Goal: Transaction & Acquisition: Purchase product/service

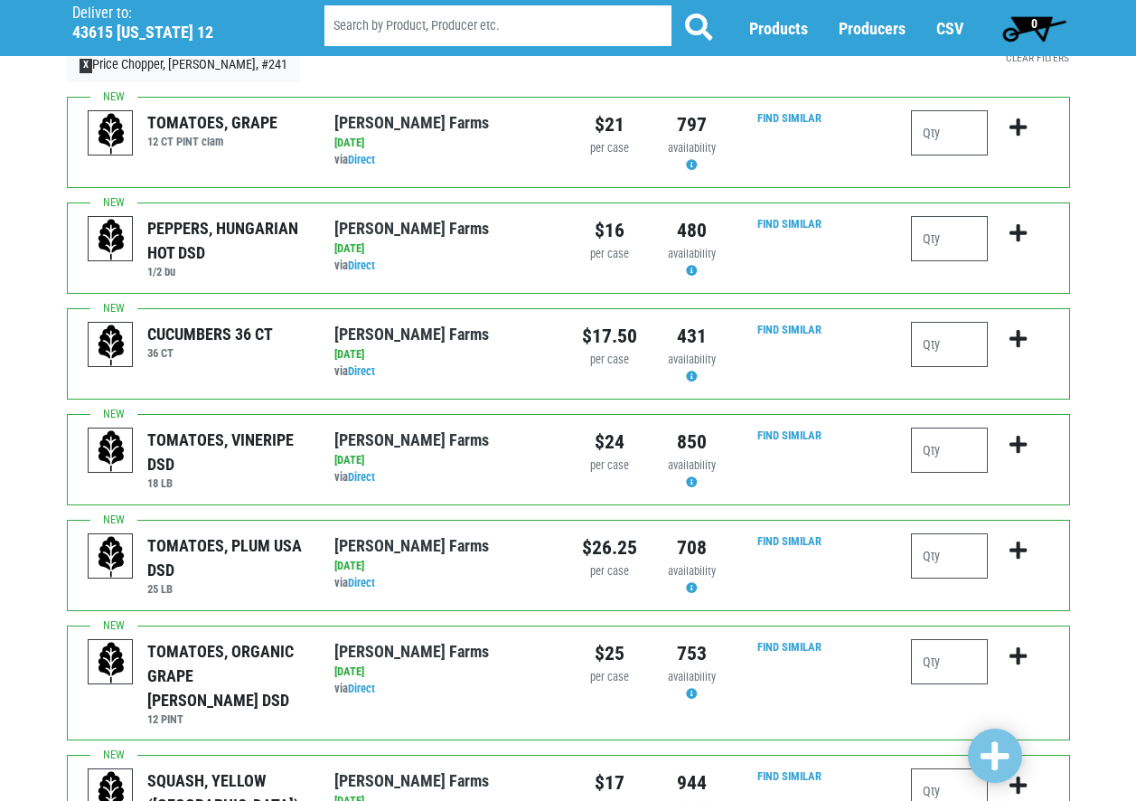
scroll to position [108, 0]
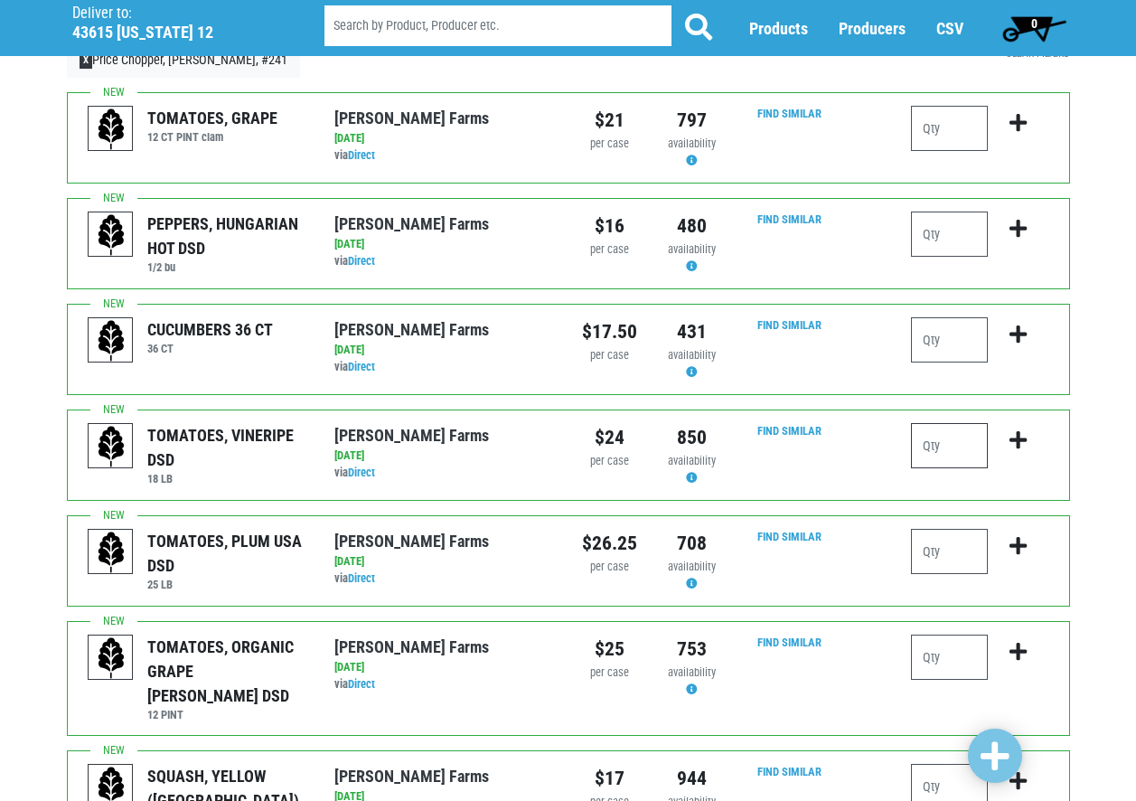
click at [937, 453] on input "number" at bounding box center [949, 445] width 77 height 45
type input "2"
click at [940, 561] on input "number" at bounding box center [949, 551] width 77 height 45
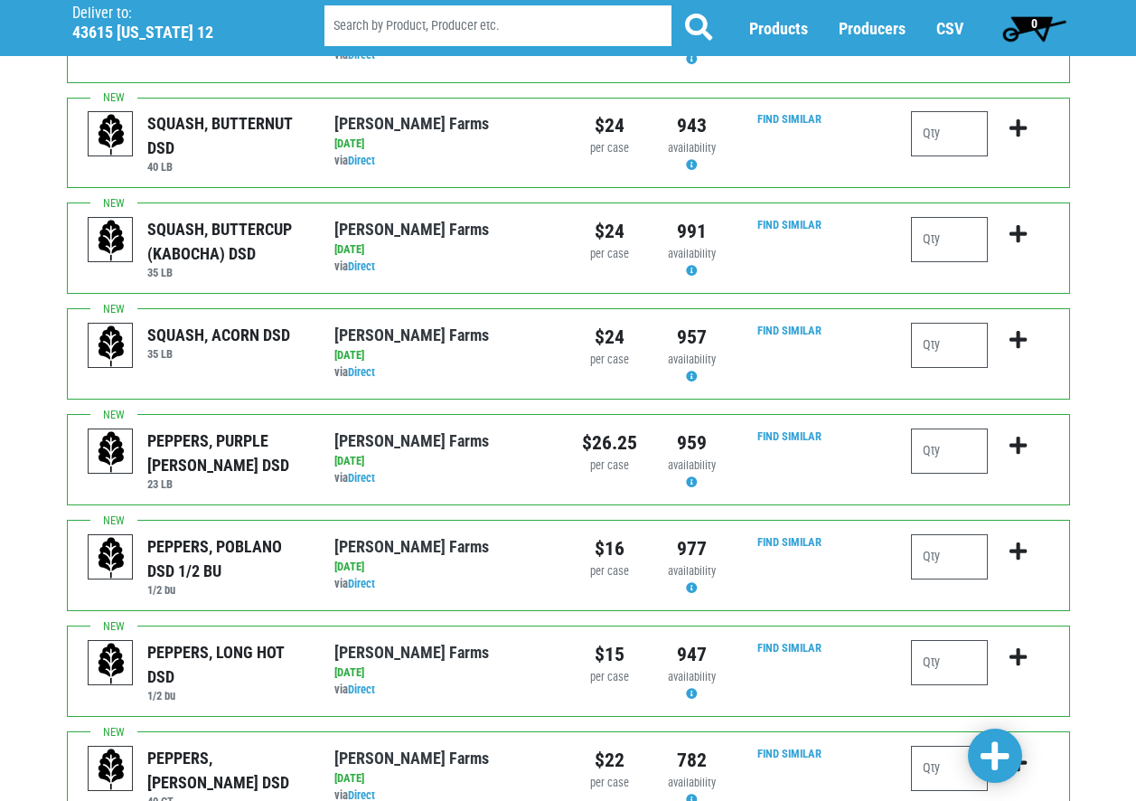
scroll to position [1103, 0]
type input "2"
click at [942, 745] on input "number" at bounding box center [949, 767] width 77 height 45
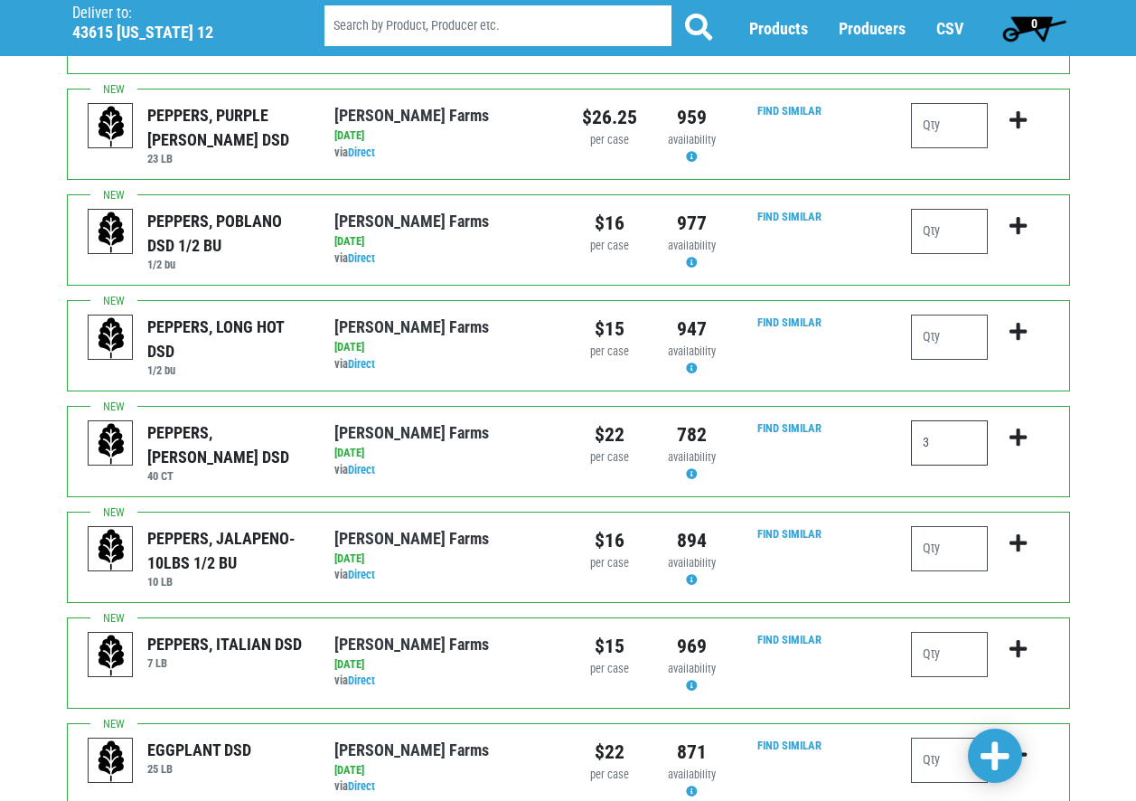
scroll to position [1464, 0]
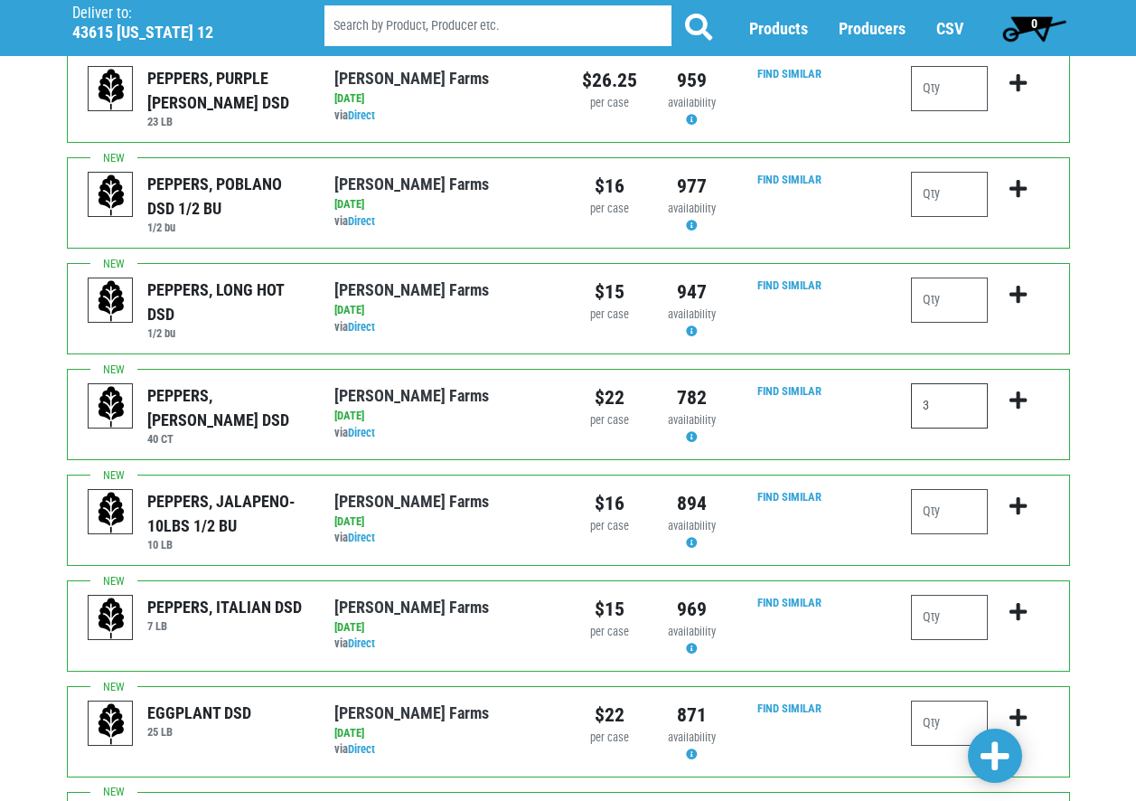
type input "3"
drag, startPoint x: 946, startPoint y: 670, endPoint x: 929, endPoint y: 682, distance: 21.3
click at [929, 701] on input "number" at bounding box center [949, 723] width 77 height 45
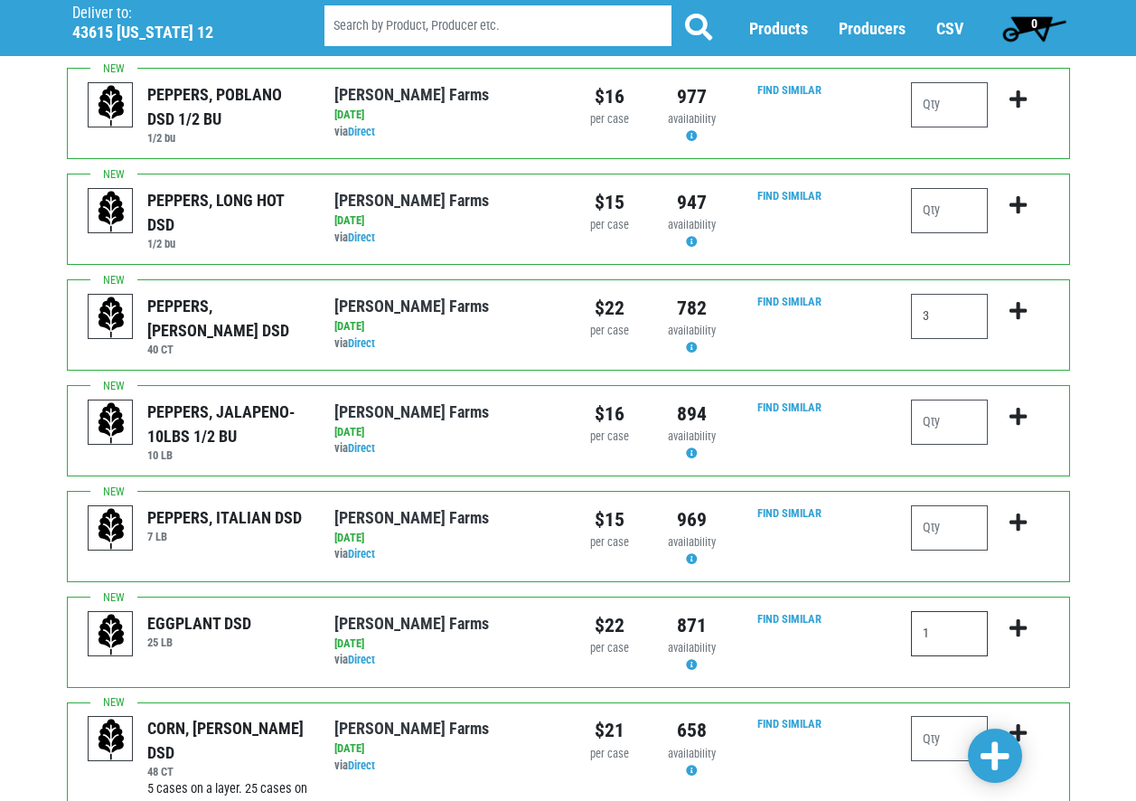
scroll to position [1555, 0]
type input "1"
drag, startPoint x: 942, startPoint y: 691, endPoint x: 910, endPoint y: 692, distance: 31.6
click at [910, 715] on div at bounding box center [980, 765] width 165 height 101
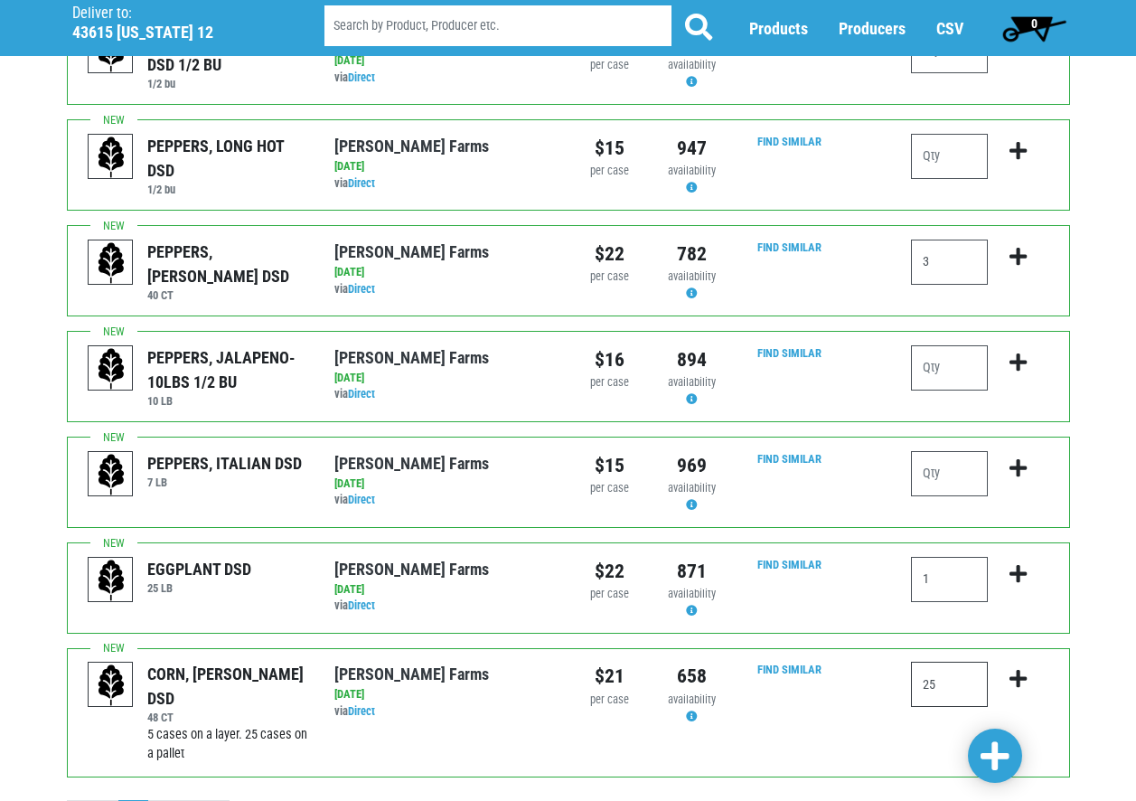
scroll to position [1645, 0]
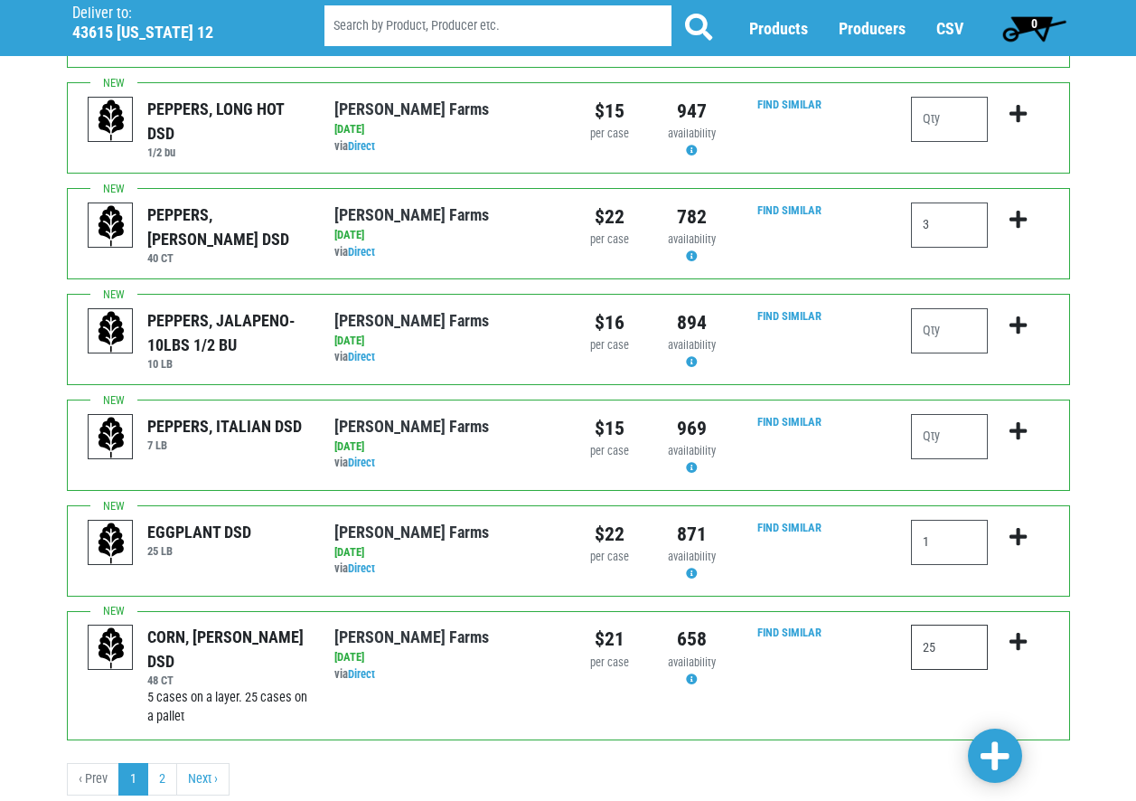
type input "25"
drag, startPoint x: 944, startPoint y: 282, endPoint x: 907, endPoint y: 282, distance: 37.1
click at [907, 308] on div at bounding box center [980, 339] width 165 height 63
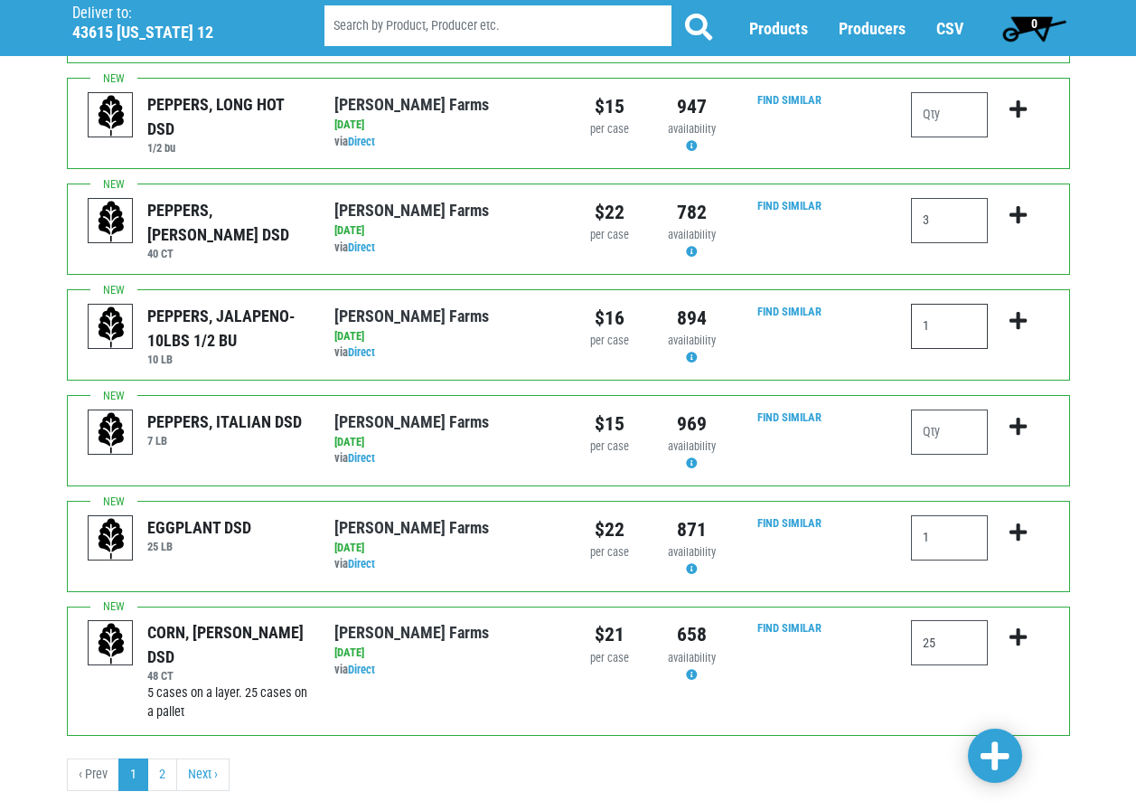
scroll to position [1652, 0]
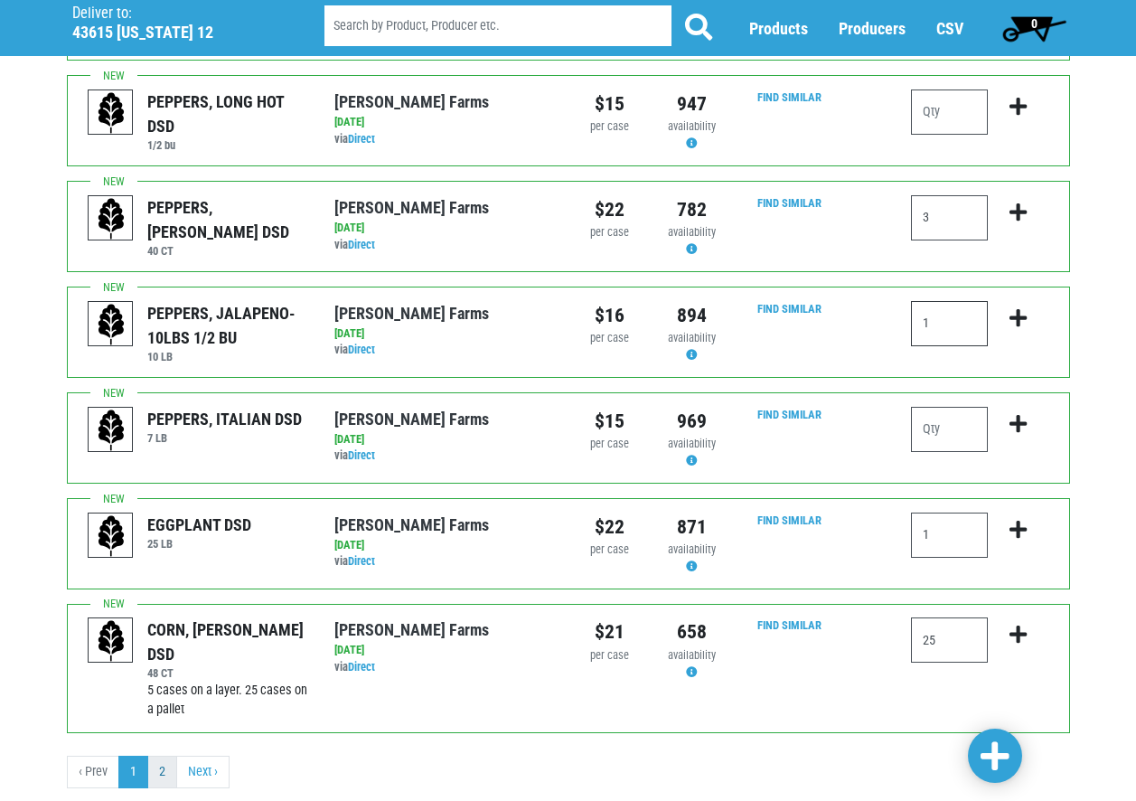
type input "1"
click at [161, 756] on link "2" at bounding box center [162, 772] width 30 height 33
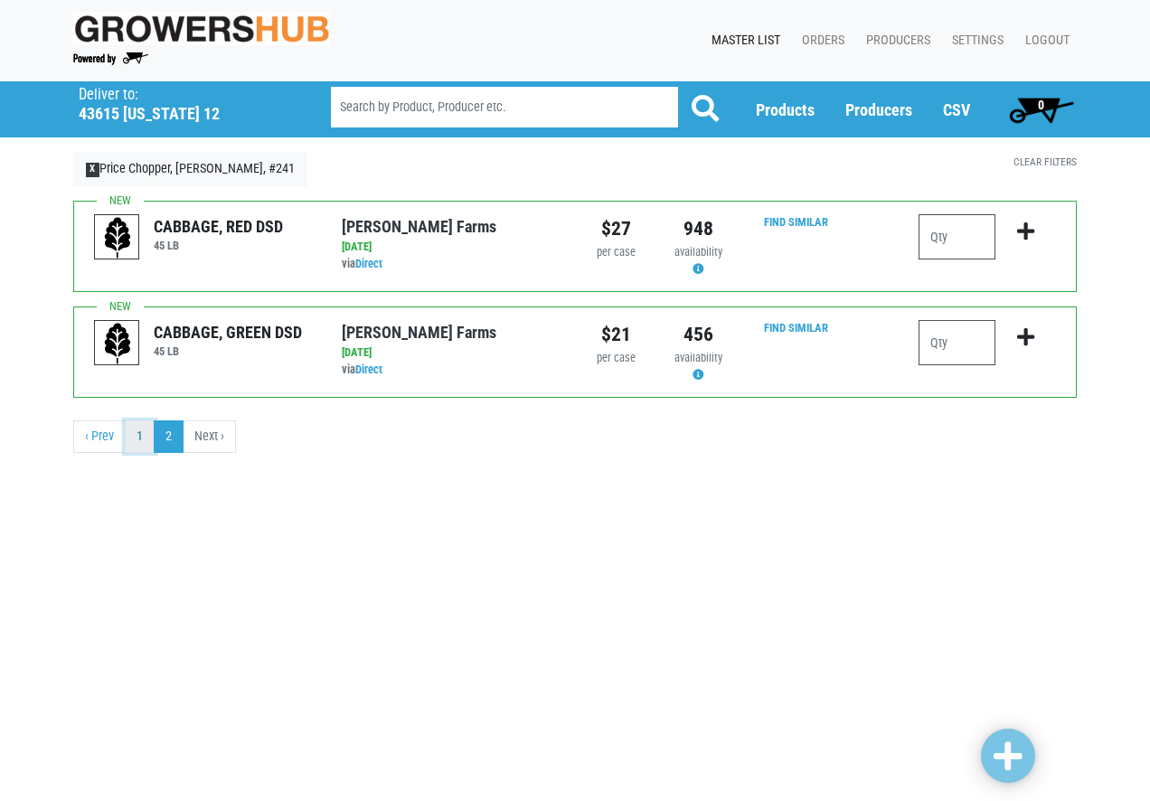
click at [136, 438] on link "1" at bounding box center [140, 436] width 30 height 33
click at [140, 439] on link "1" at bounding box center [140, 436] width 30 height 33
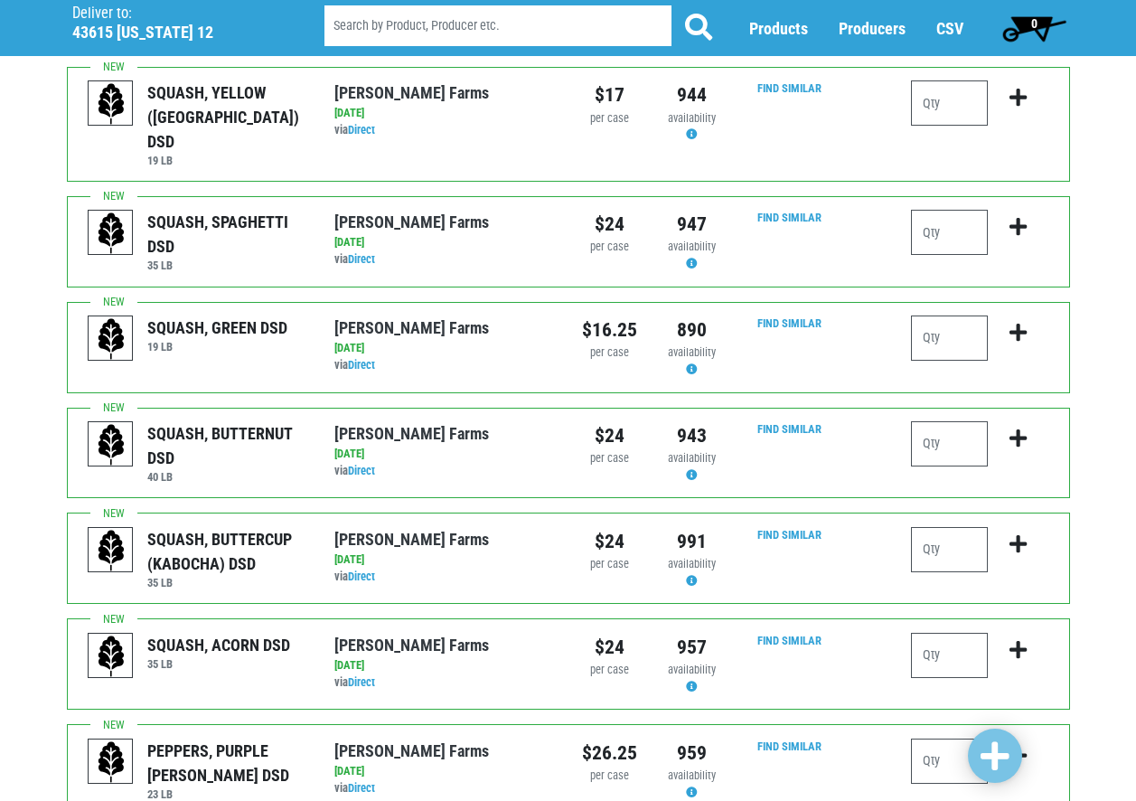
scroll to position [795, 0]
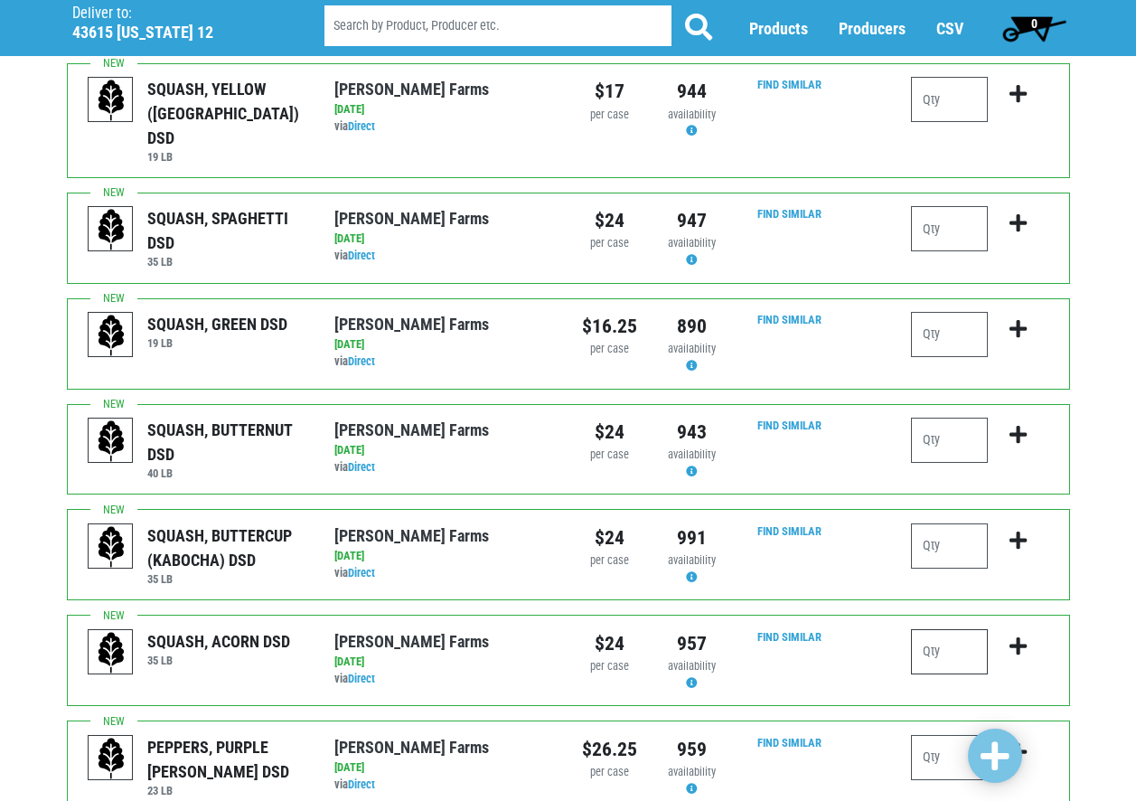
drag, startPoint x: 942, startPoint y: 600, endPoint x: 912, endPoint y: 605, distance: 30.2
click at [912, 629] on input "number" at bounding box center [949, 651] width 77 height 45
type input "3"
click at [935, 523] on input "number" at bounding box center [949, 545] width 77 height 45
type input "1"
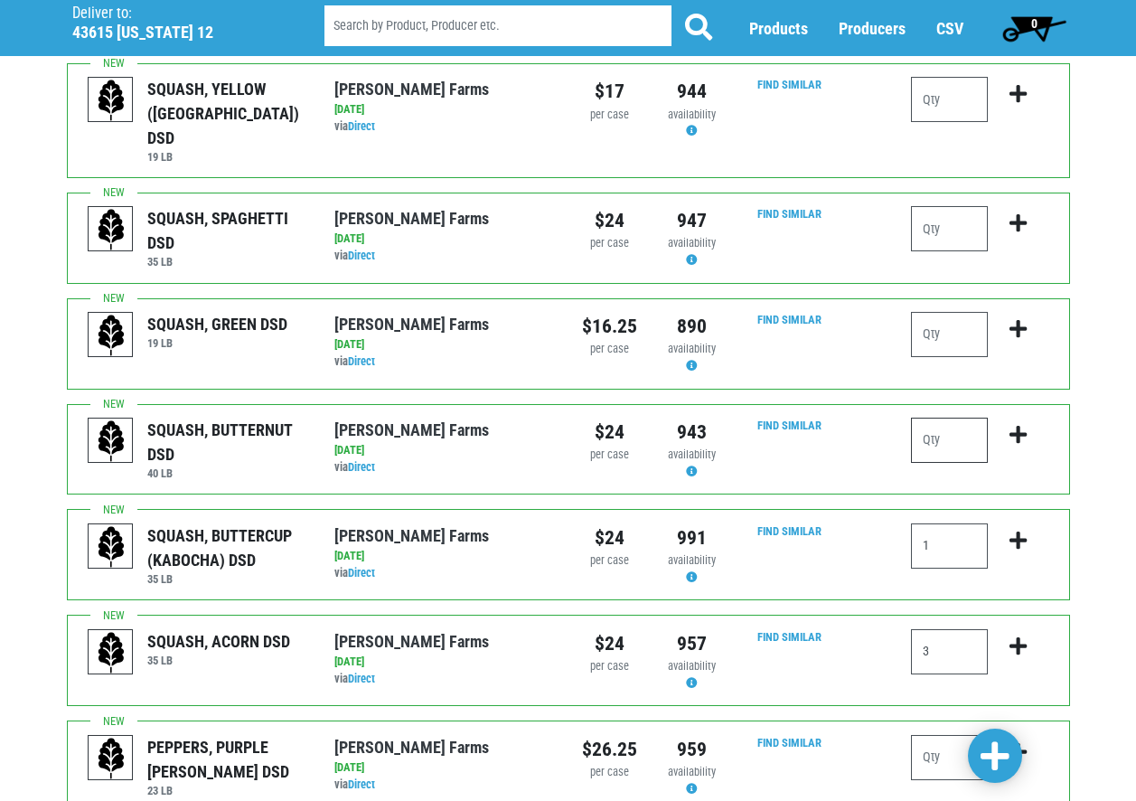
click at [936, 418] on input "number" at bounding box center [949, 440] width 77 height 45
type input "3"
click at [936, 206] on input "number" at bounding box center [949, 228] width 77 height 45
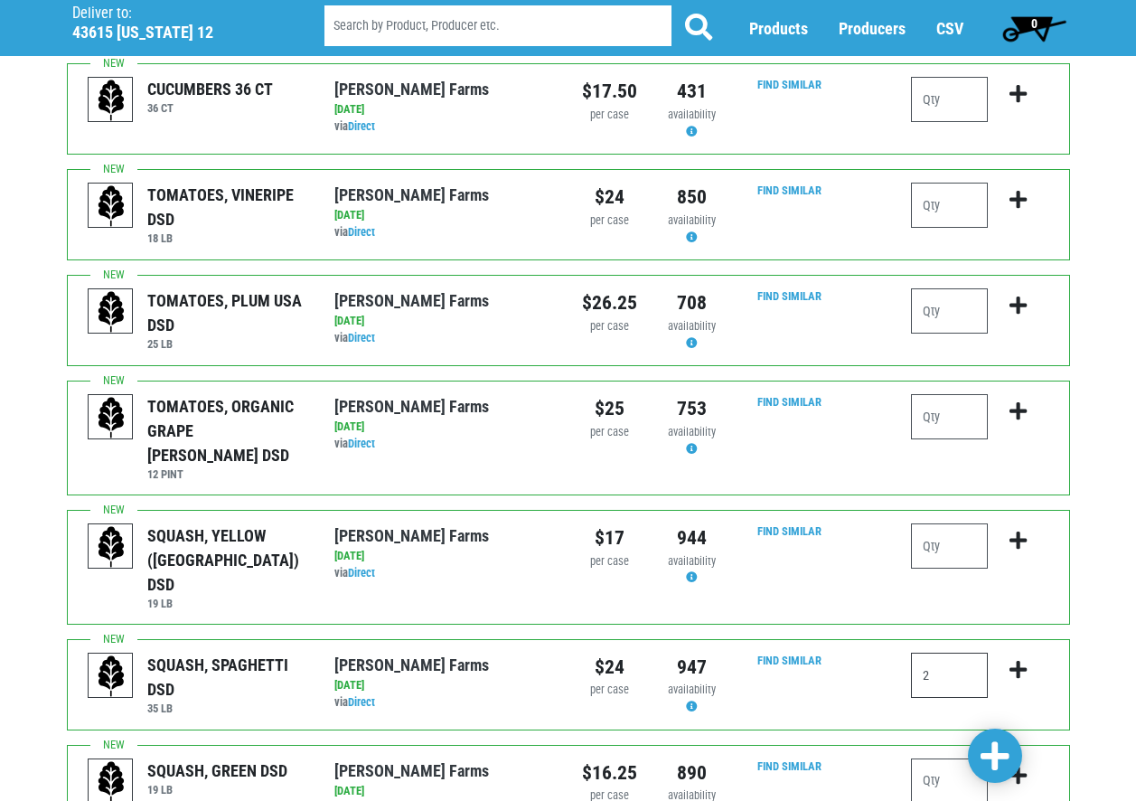
scroll to position [362, 0]
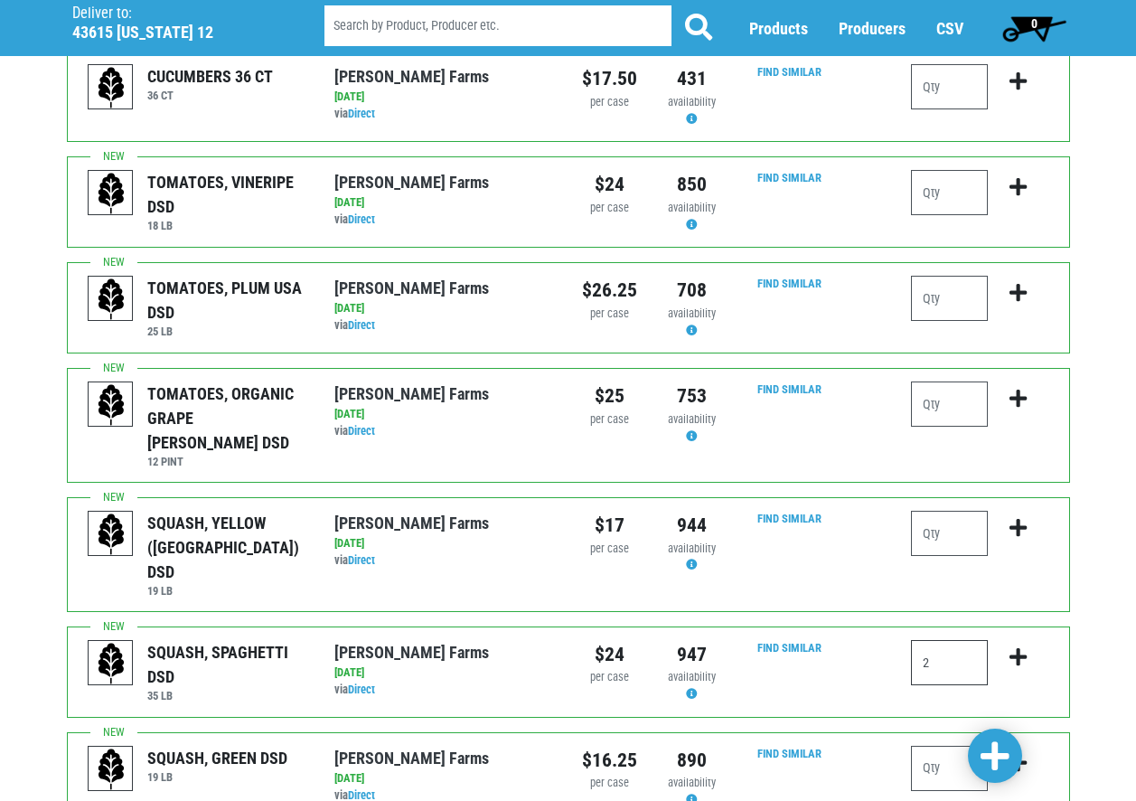
type input "2"
click at [940, 298] on input "number" at bounding box center [949, 298] width 77 height 45
type input "2"
click at [930, 192] on input "number" at bounding box center [949, 192] width 77 height 45
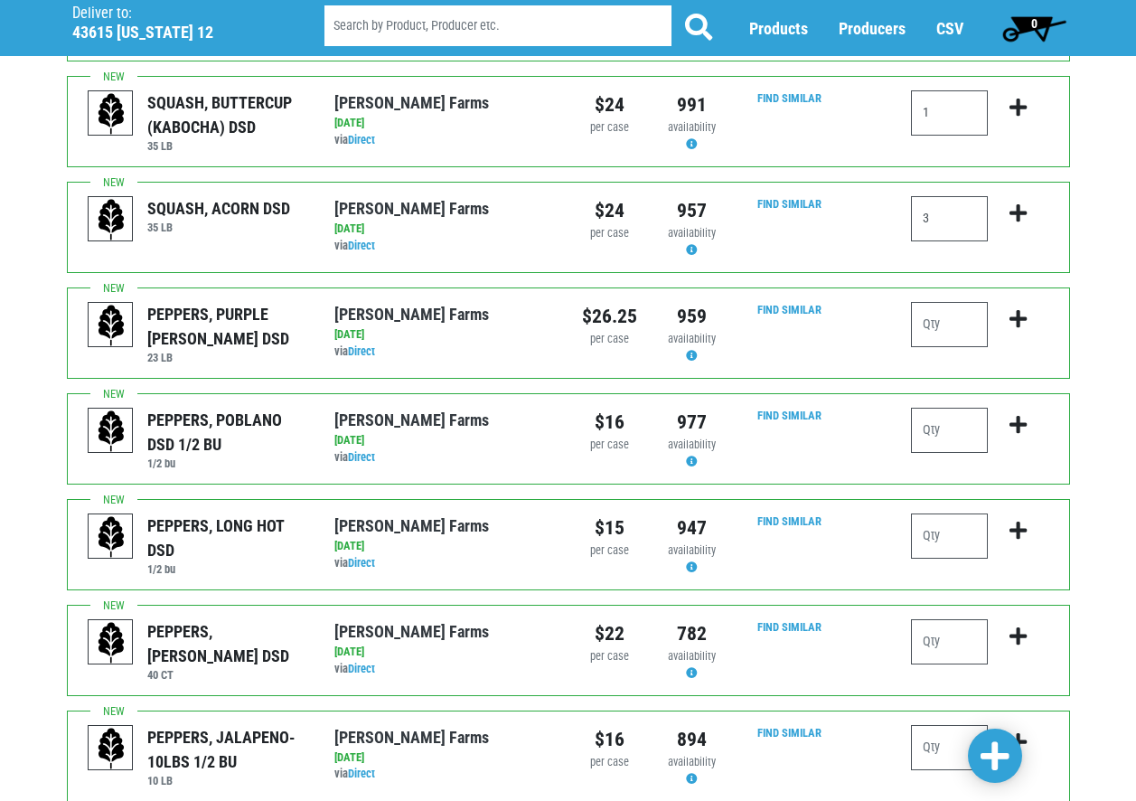
scroll to position [1265, 0]
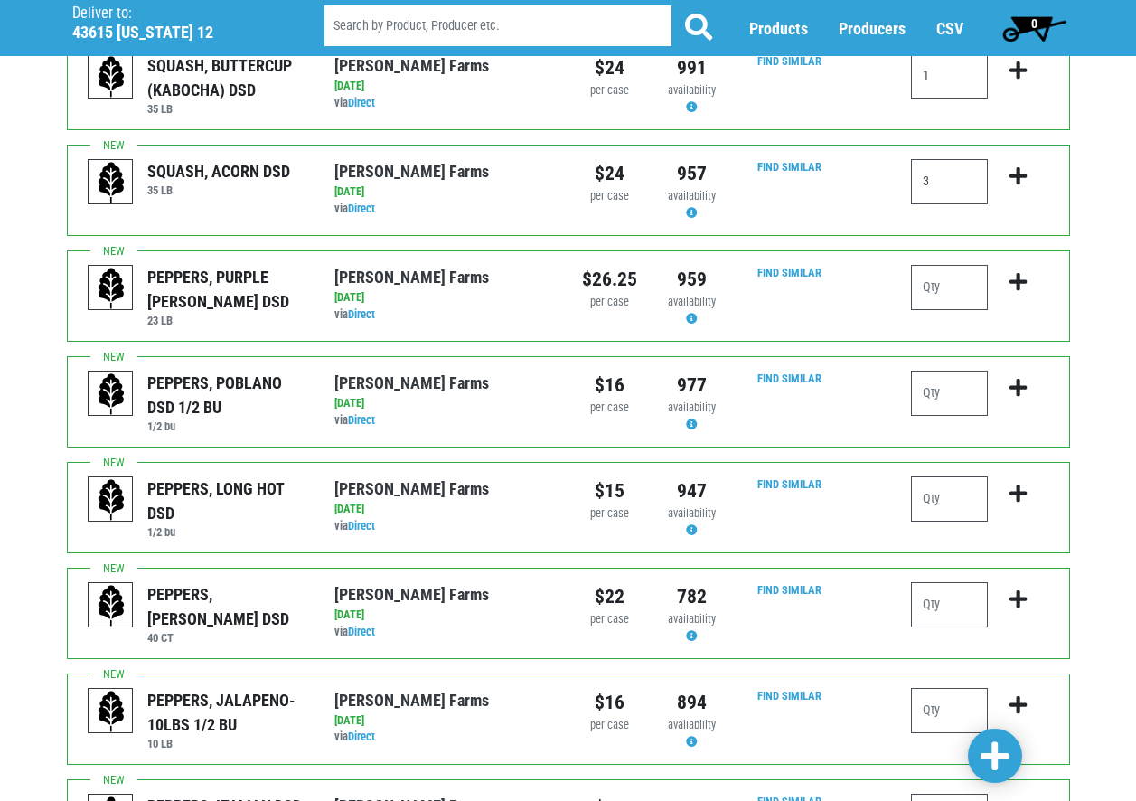
type input "2"
click at [940, 582] on input "number" at bounding box center [949, 604] width 77 height 45
type input "3"
click at [940, 688] on input "number" at bounding box center [949, 710] width 77 height 45
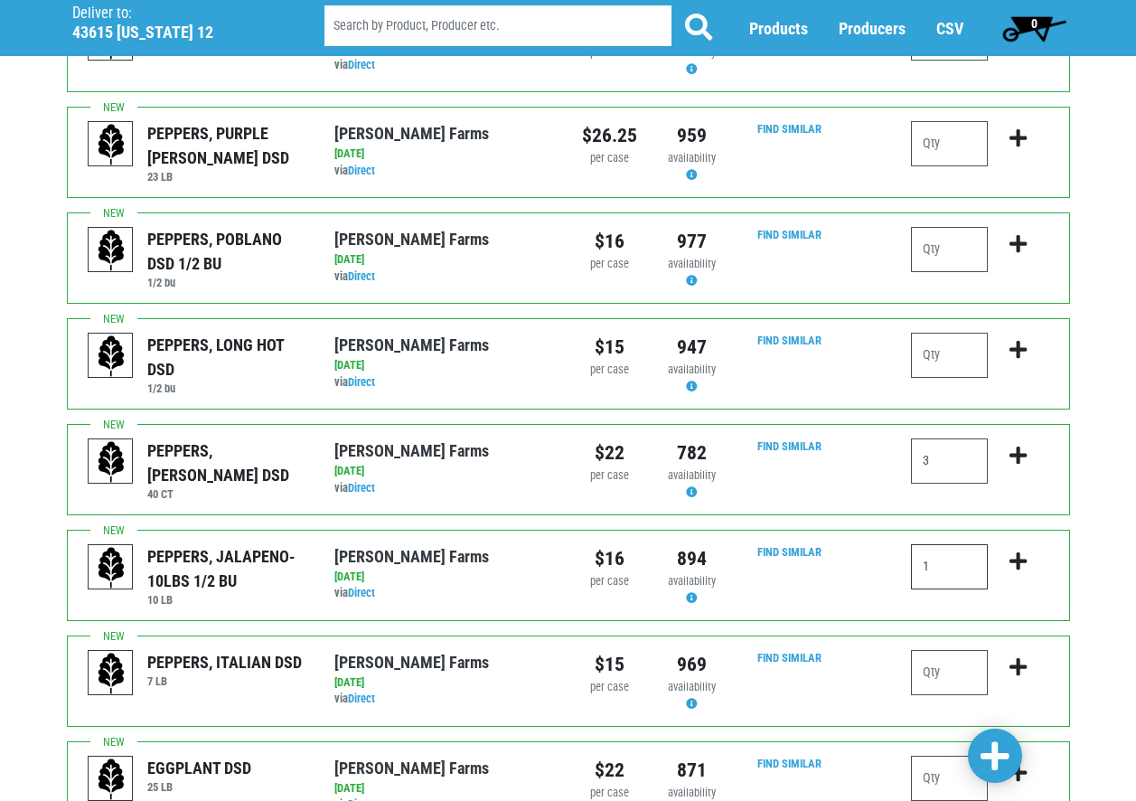
scroll to position [1446, 0]
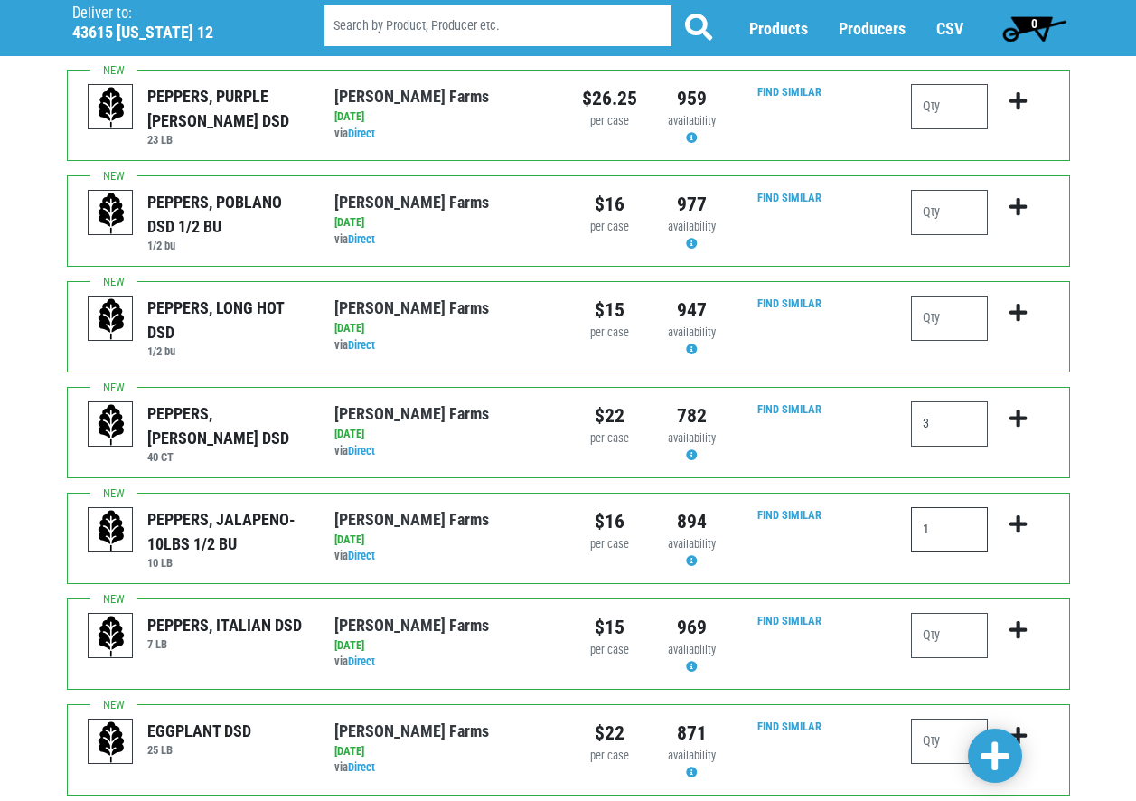
type input "1"
drag, startPoint x: 939, startPoint y: 696, endPoint x: 896, endPoint y: 696, distance: 43.4
click at [896, 704] on div "EGGPLANT DSD 25 LB Reeves Farms via Direct on 2025-08-28 25 LB UPC: Reeves Farm…" at bounding box center [568, 749] width 1003 height 91
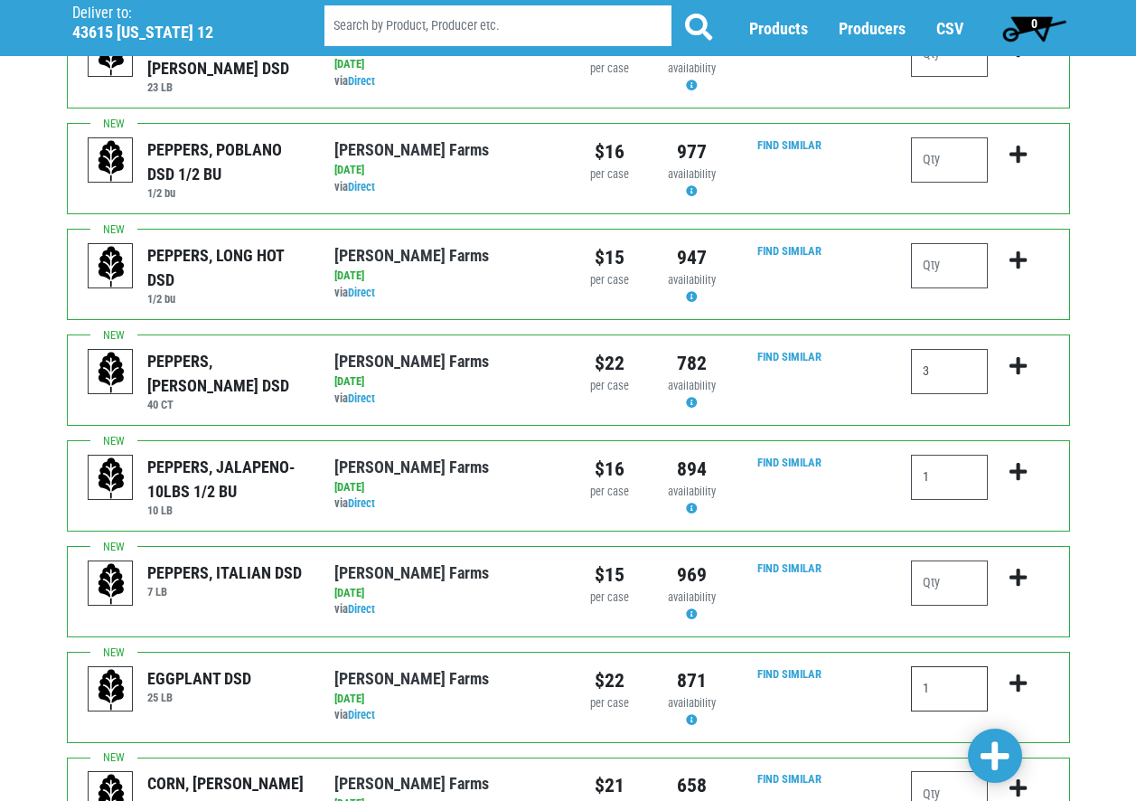
scroll to position [1537, 0]
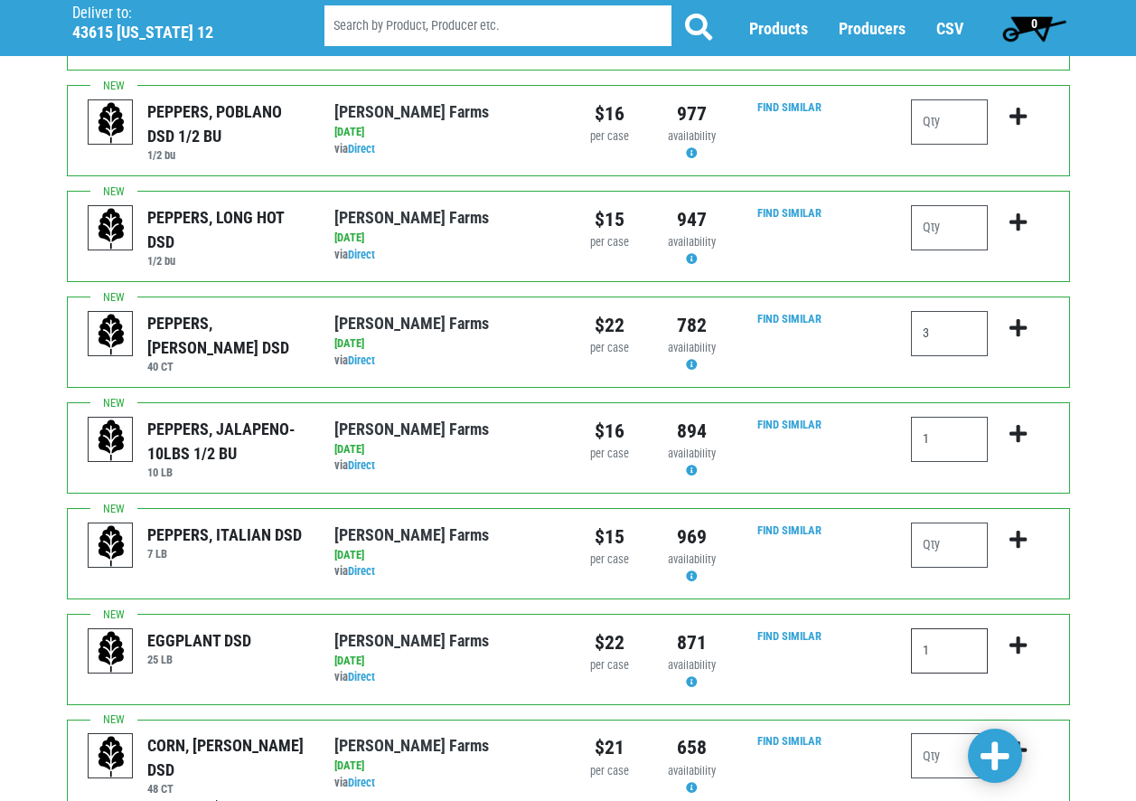
type input "1"
click at [936, 733] on input "number" at bounding box center [949, 755] width 77 height 45
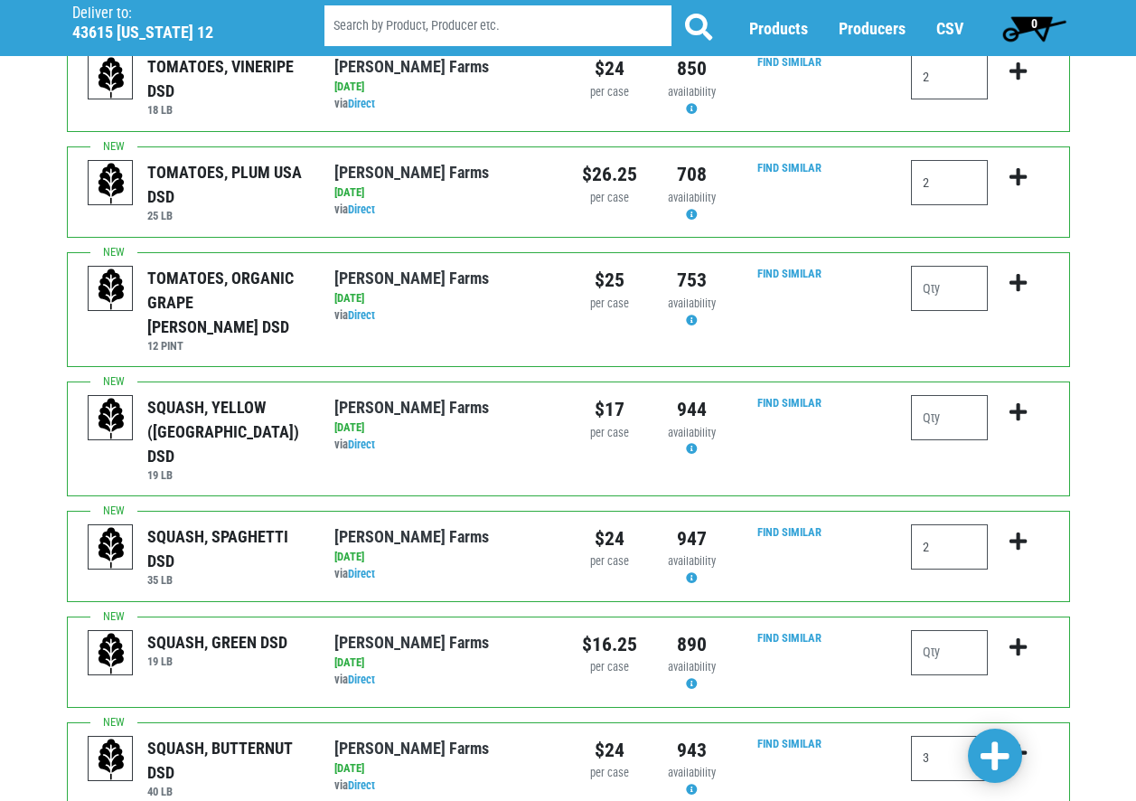
scroll to position [387, 0]
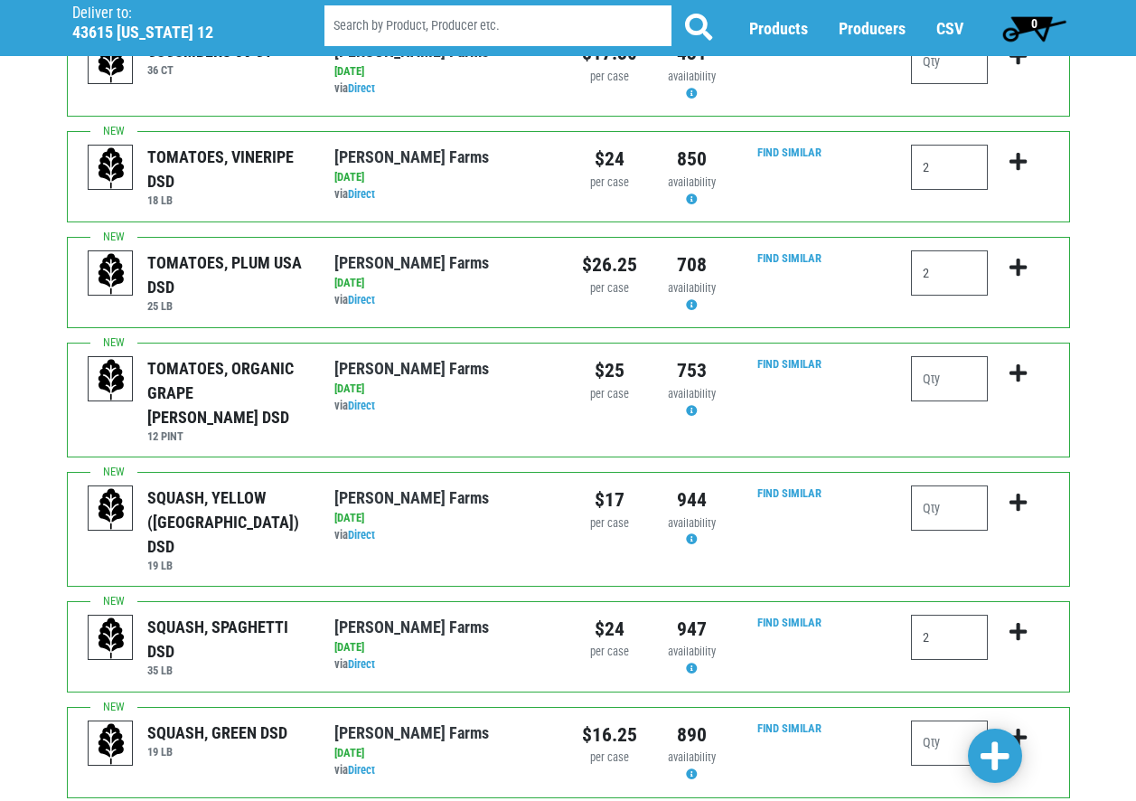
type input "25"
click at [994, 754] on span at bounding box center [995, 756] width 29 height 33
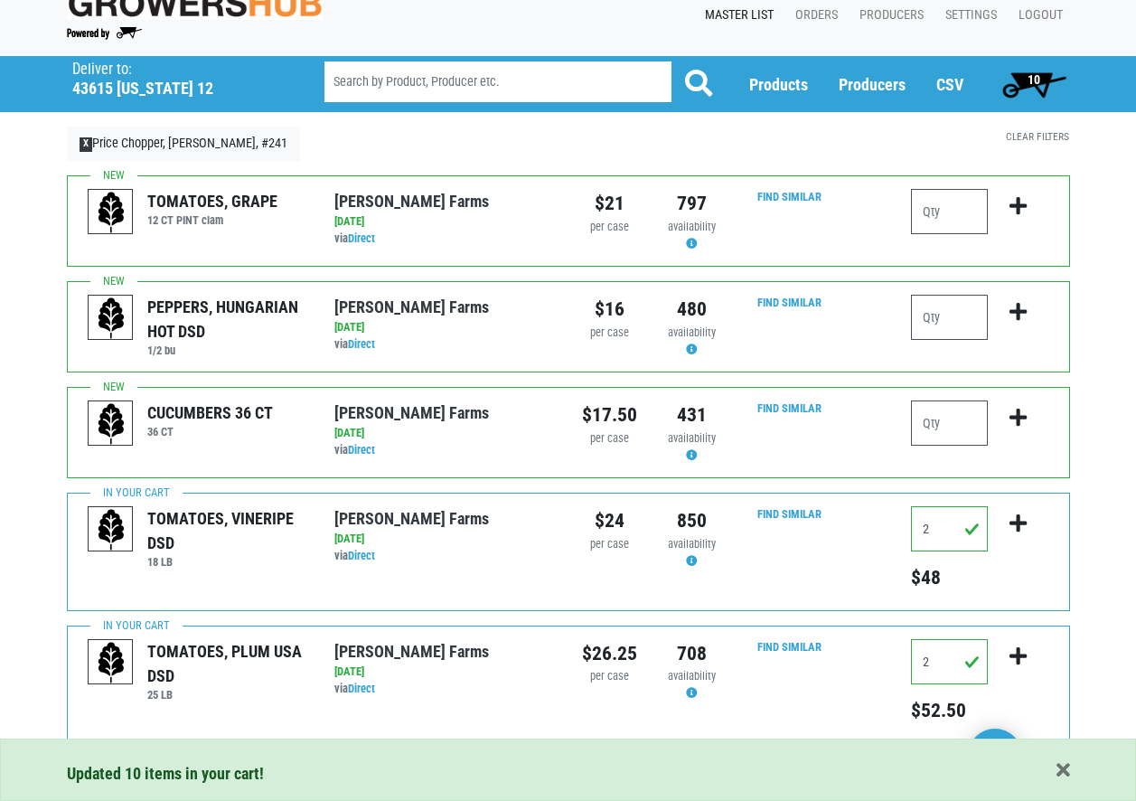
scroll to position [0, 0]
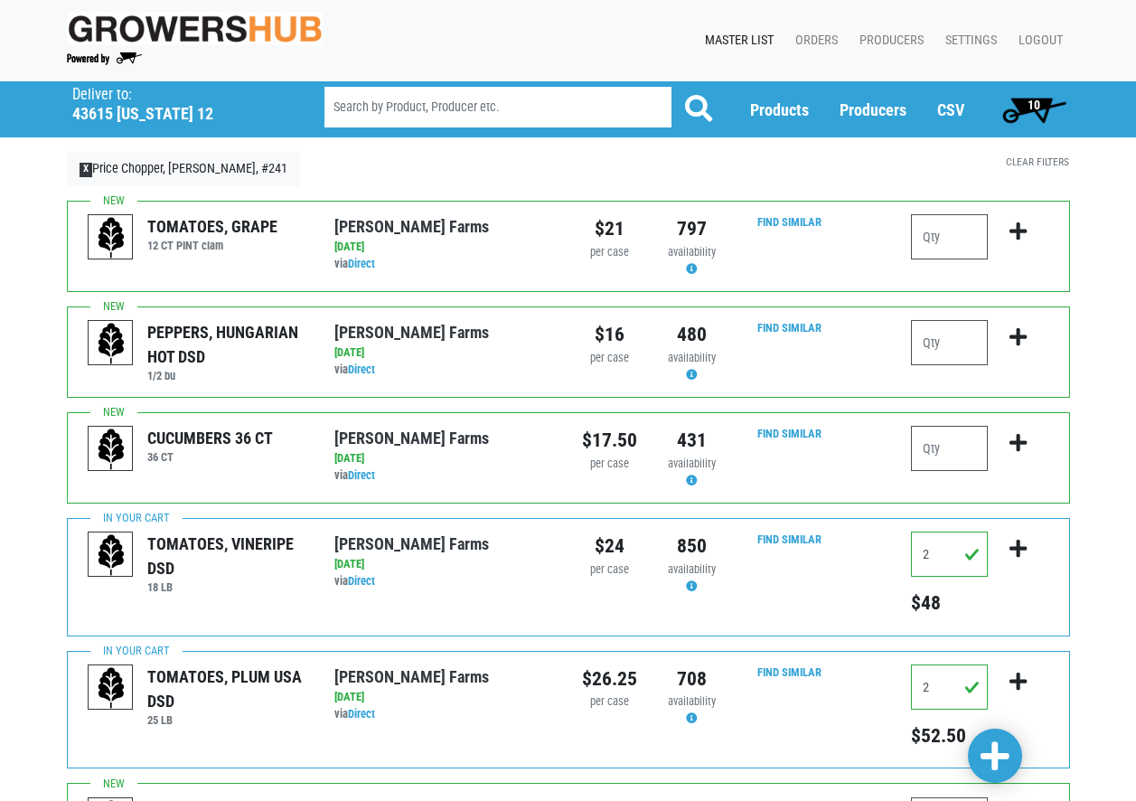
click at [1037, 104] on span "10" at bounding box center [1034, 105] width 13 height 14
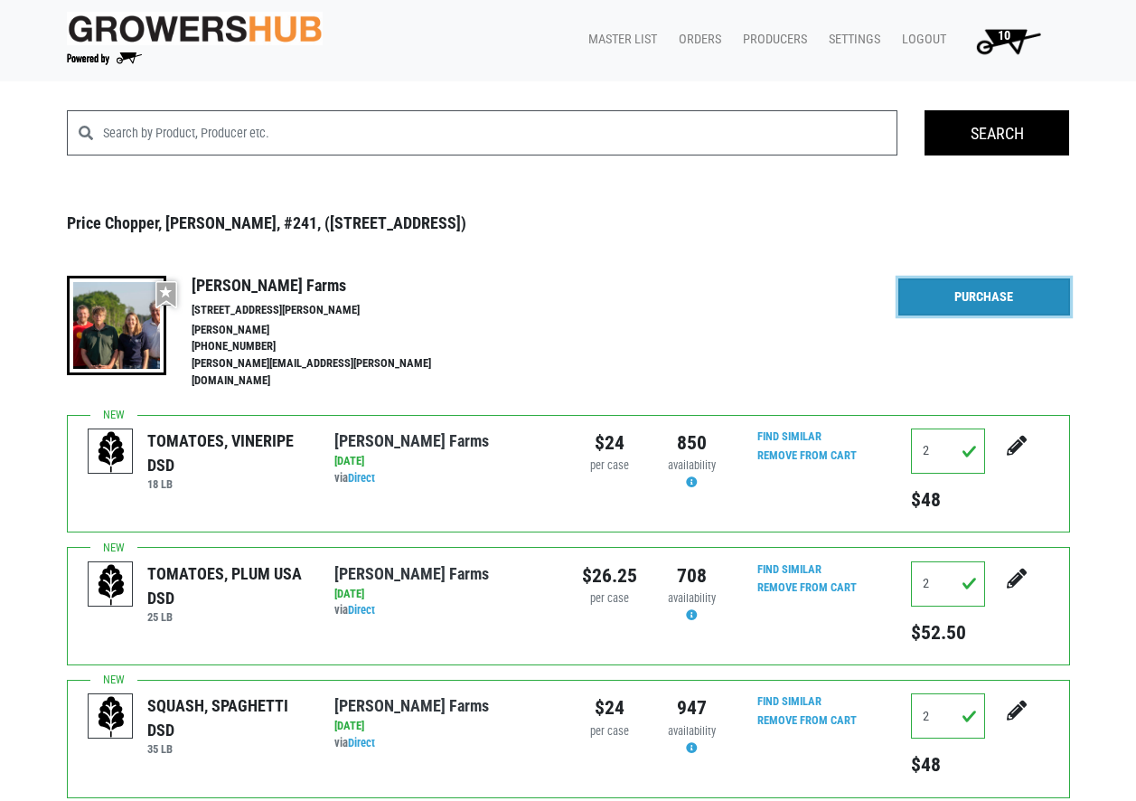
click at [987, 296] on link "Purchase" at bounding box center [984, 297] width 172 height 38
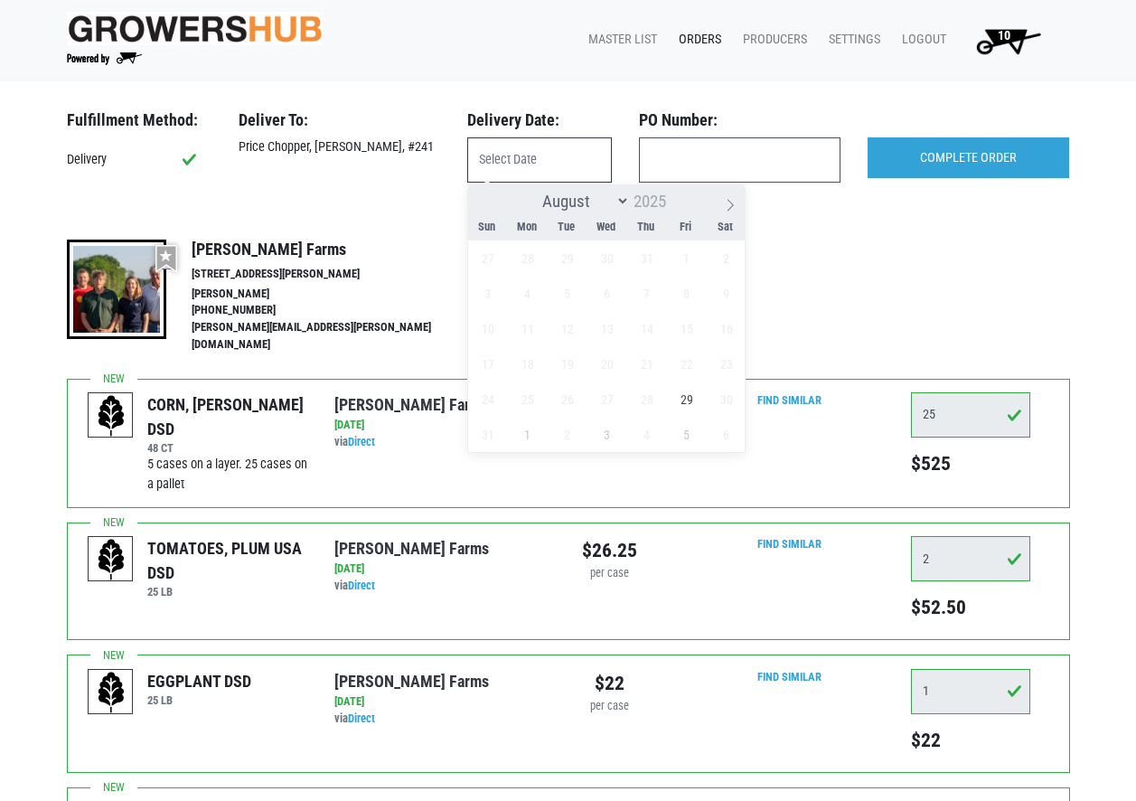
click at [541, 155] on input "text" at bounding box center [539, 159] width 145 height 45
click at [686, 404] on span "29" at bounding box center [686, 398] width 35 height 35
type input "2025-08-29"
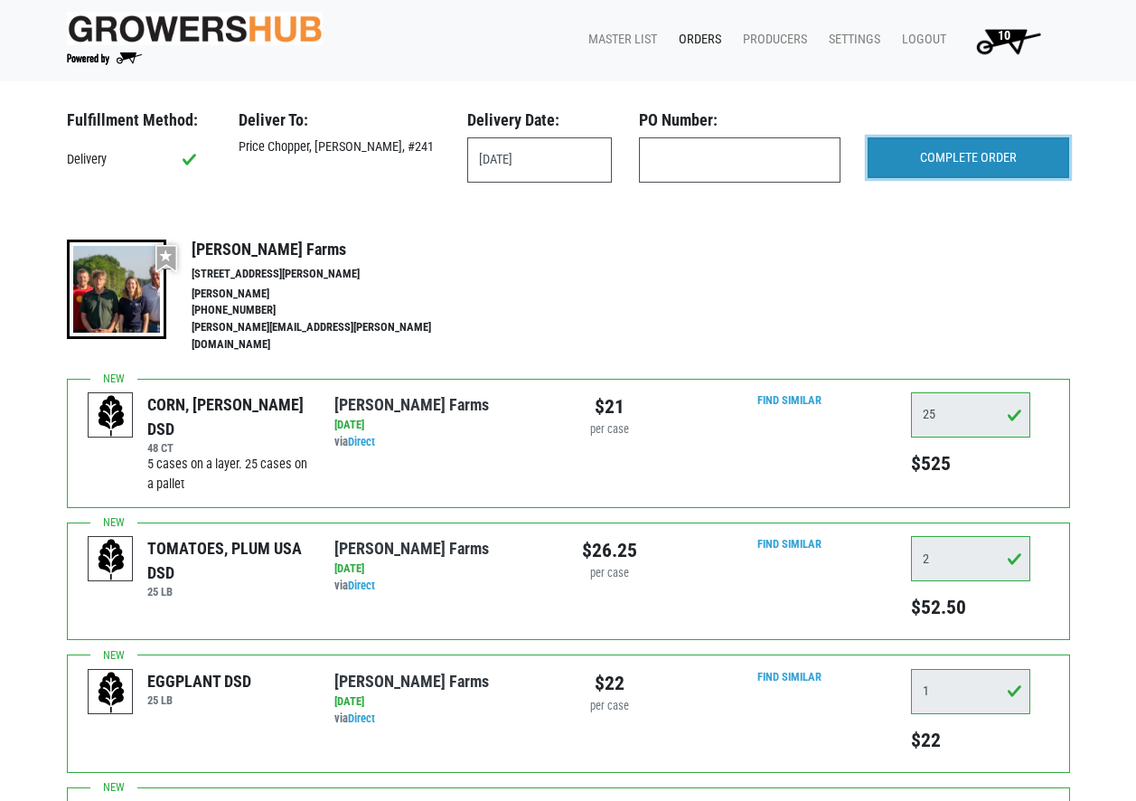
click at [934, 153] on input "COMPLETE ORDER" at bounding box center [969, 158] width 202 height 42
